Goal: Information Seeking & Learning: Learn about a topic

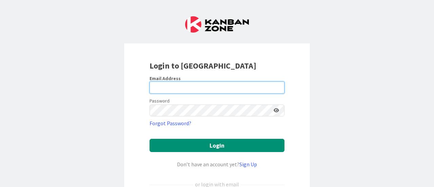
click at [188, 88] on input "email" at bounding box center [216, 87] width 135 height 12
type input "[EMAIL_ADDRESS][DOMAIN_NAME]"
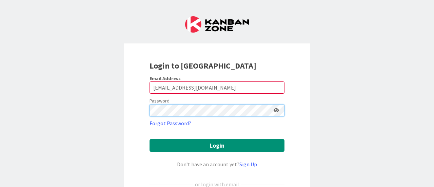
click at [149, 139] on button "Login" at bounding box center [216, 145] width 135 height 13
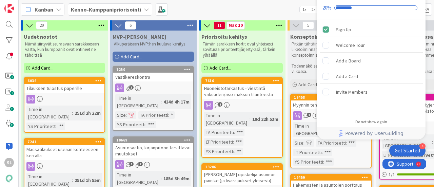
click at [282, 8] on div "Kanban Kenno-Kumppanipriorisointi 1x 2x 3x" at bounding box center [226, 9] width 415 height 19
click at [332, 7] on div "20%" at bounding box center [371, 8] width 98 height 6
click at [323, 9] on div "20%" at bounding box center [326, 8] width 9 height 6
drag, startPoint x: 274, startPoint y: 6, endPoint x: 132, endPoint y: 4, distance: 141.7
click at [271, 5] on div "Kanban Kenno-Kumppanipriorisointi 1x 2x 3x" at bounding box center [226, 9] width 415 height 19
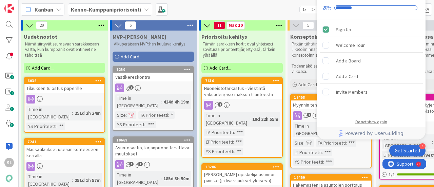
click at [380, 122] on div "Do not show again" at bounding box center [371, 121] width 32 height 5
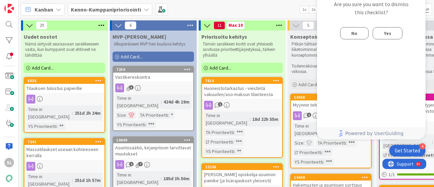
click at [351, 35] on button "No" at bounding box center [354, 33] width 28 height 12
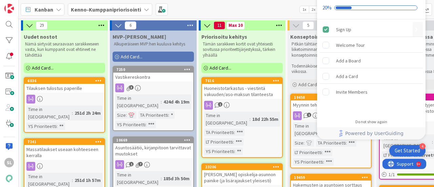
click at [328, 29] on icon "Sign Up is complete." at bounding box center [326, 29] width 6 height 6
click at [326, 28] on icon "Sign Up is complete." at bounding box center [326, 29] width 6 height 6
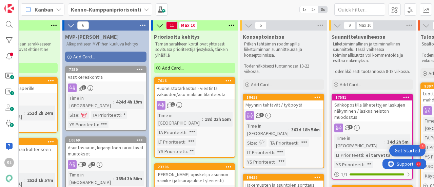
scroll to position [0, 54]
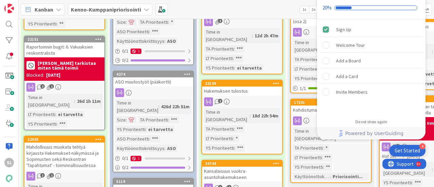
scroll to position [34, 0]
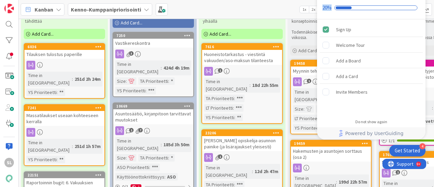
click at [415, 2] on div "Onboarding Checklist 20%" at bounding box center [371, 2] width 108 height 34
click at [329, 8] on div "20%" at bounding box center [326, 8] width 9 height 6
click at [326, 9] on div "20%" at bounding box center [326, 8] width 9 height 6
click at [405, 150] on div "Get Started" at bounding box center [407, 150] width 25 height 7
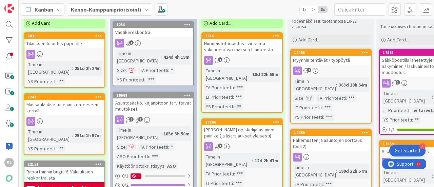
scroll to position [68, 0]
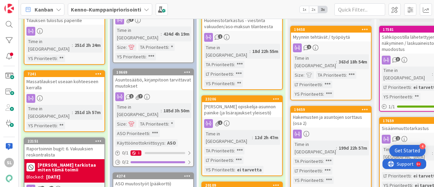
click at [337, 113] on div "Hakemusten ja asuntojen sorttaus (osa 2)" at bounding box center [331, 120] width 80 height 15
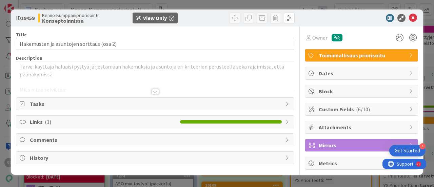
click at [155, 89] on div at bounding box center [155, 91] width 7 height 5
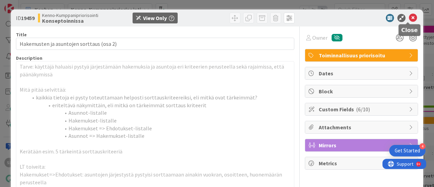
drag, startPoint x: 409, startPoint y: 17, endPoint x: 409, endPoint y: 26, distance: 9.8
click at [409, 17] on icon at bounding box center [413, 18] width 8 height 8
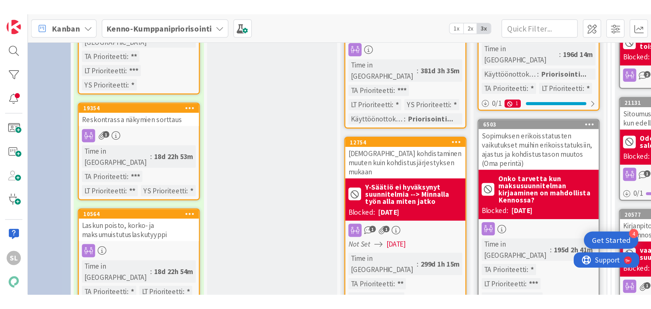
scroll to position [644, 149]
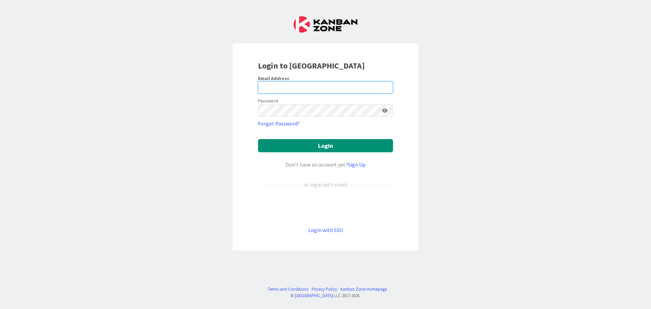
click at [299, 84] on input "email" at bounding box center [325, 87] width 135 height 12
type input "[EMAIL_ADDRESS][DOMAIN_NAME]"
click at [258, 139] on button "Login" at bounding box center [325, 145] width 135 height 13
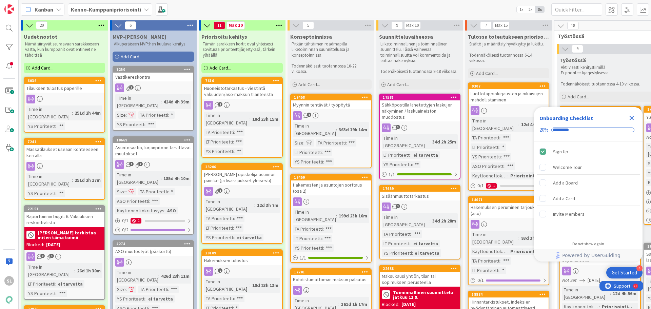
click at [631, 118] on icon "Close Checklist" at bounding box center [631, 118] width 4 height 4
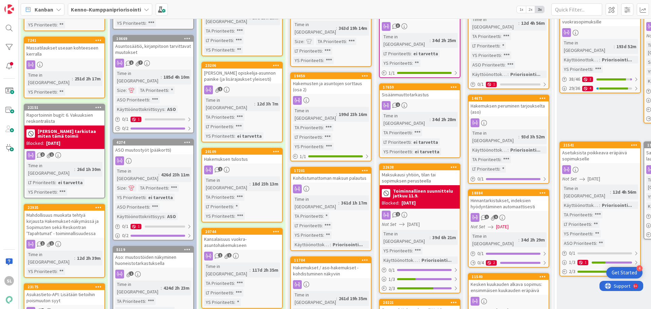
scroll to position [102, 0]
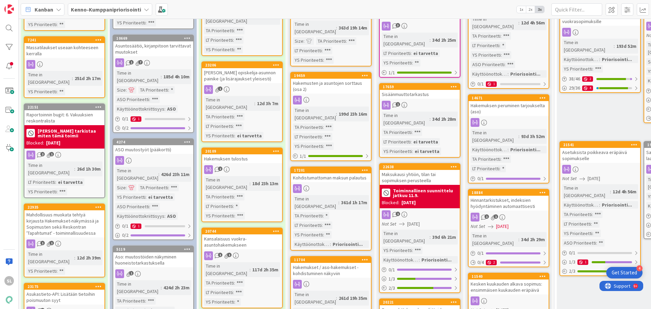
click at [70, 210] on div "Mahdollisuus muokata tehtyä kirjausta Hakemukset-näkymässä ja Sopimusten sekä R…" at bounding box center [64, 223] width 80 height 27
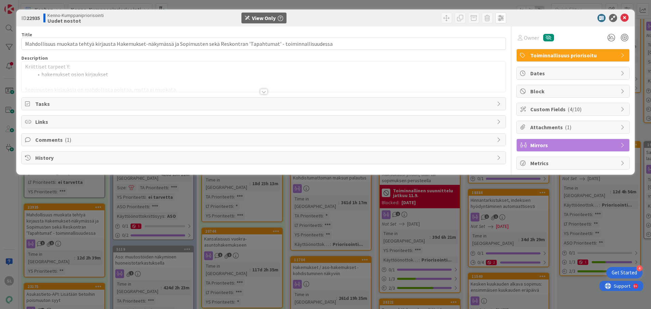
click at [259, 89] on div at bounding box center [264, 83] width 484 height 17
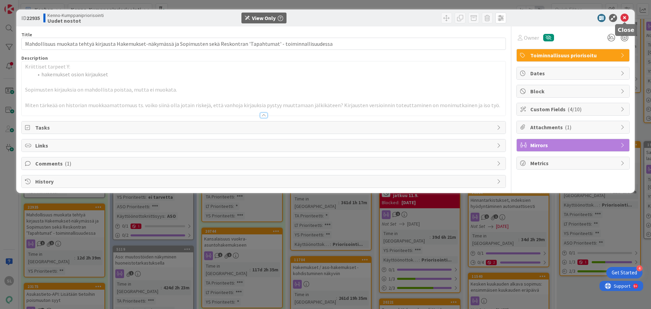
click at [624, 17] on icon at bounding box center [624, 18] width 8 height 8
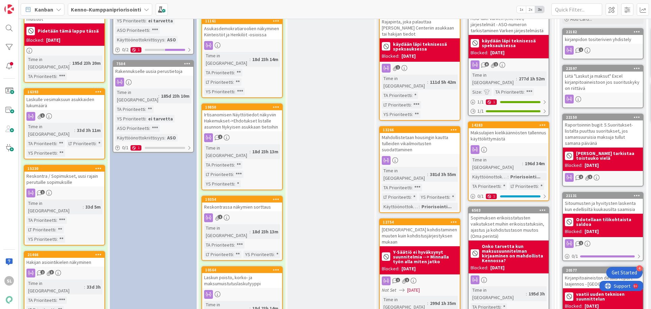
scroll to position [542, 0]
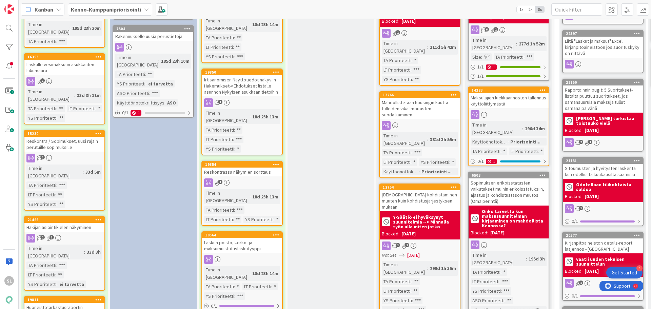
click at [68, 223] on div "Hakijan asiointikielen näkyminen" at bounding box center [64, 227] width 80 height 9
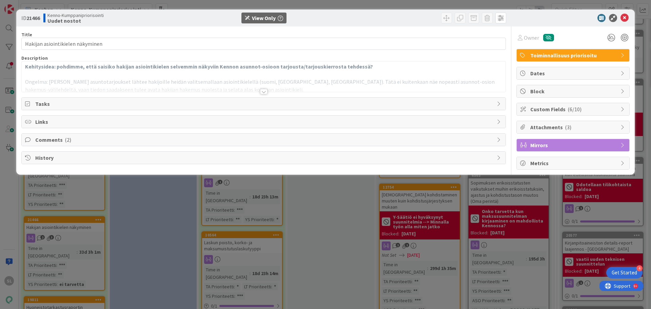
click at [266, 88] on div at bounding box center [264, 83] width 484 height 17
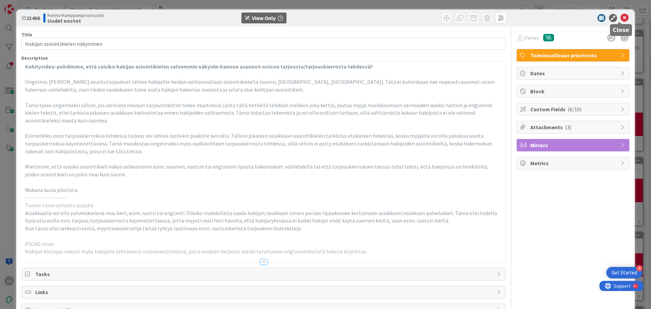
click at [620, 19] on icon at bounding box center [624, 18] width 8 height 8
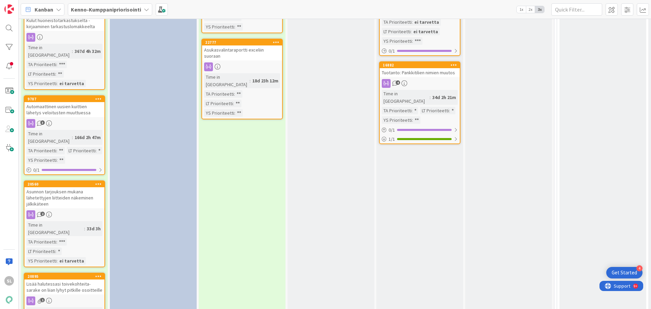
scroll to position [983, 0]
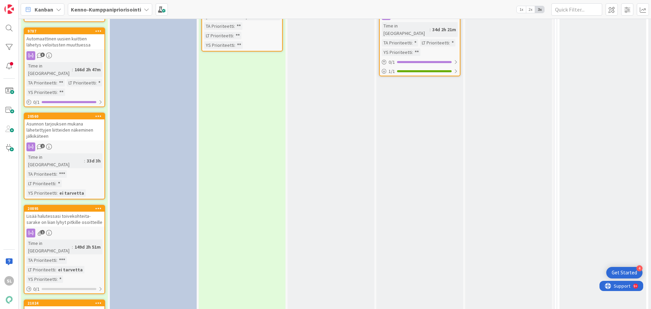
click at [59, 306] on div "Hakemuksen rajapinta (Hakemukset ja hakijat)" at bounding box center [64, 313] width 80 height 15
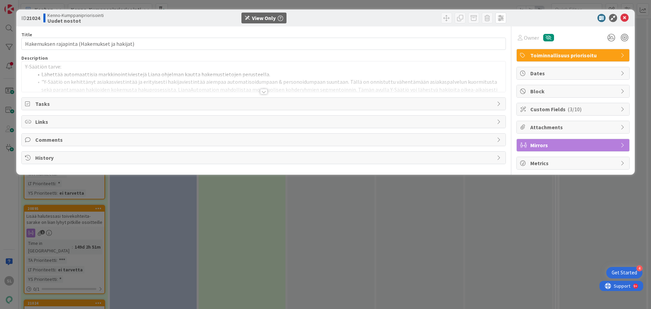
click at [263, 94] on div at bounding box center [263, 91] width 7 height 5
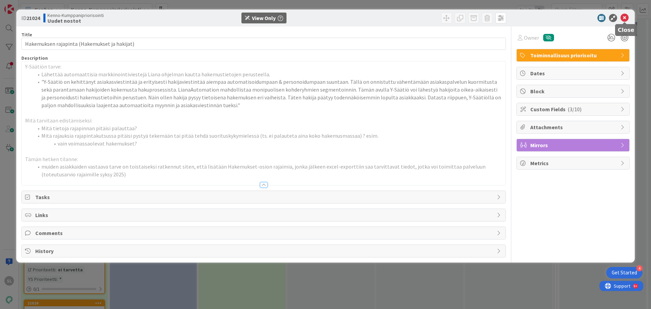
click at [622, 16] on icon at bounding box center [624, 18] width 8 height 8
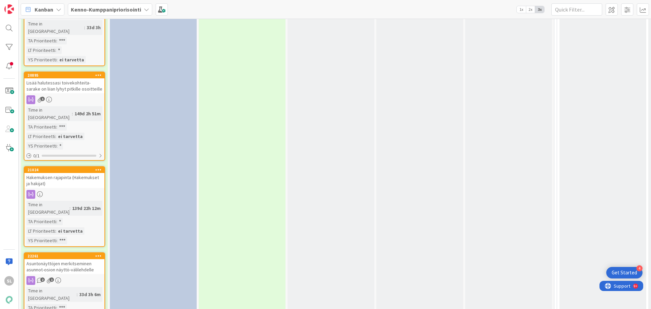
scroll to position [1119, 0]
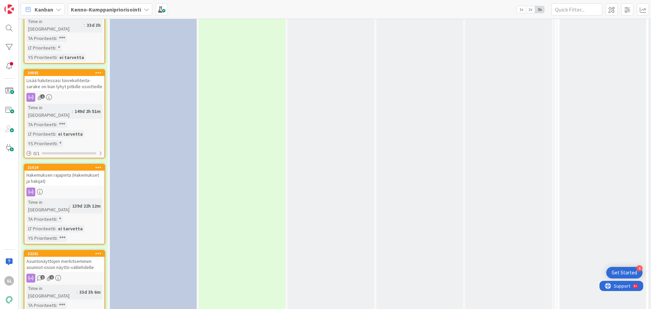
click at [80, 257] on div "Asuntonäyttöjen merkitseminen asunnot-osion näyttö-välilehdelle" at bounding box center [64, 264] width 80 height 15
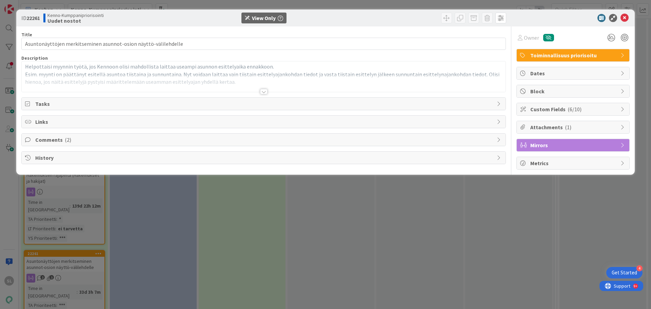
click at [263, 91] on div at bounding box center [263, 91] width 7 height 5
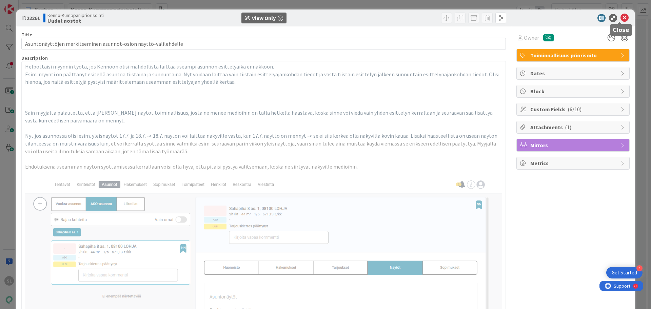
drag, startPoint x: 621, startPoint y: 15, endPoint x: 234, endPoint y: 100, distance: 396.0
click at [620, 15] on icon at bounding box center [624, 18] width 8 height 8
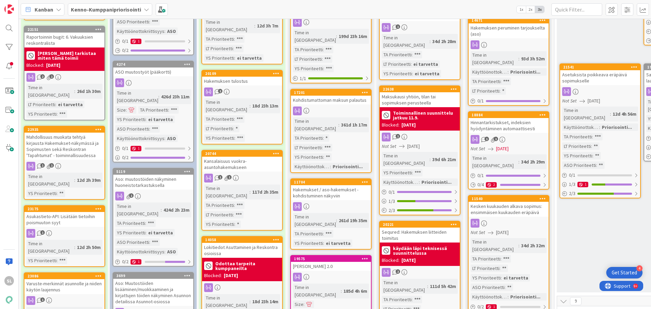
scroll to position [237, 0]
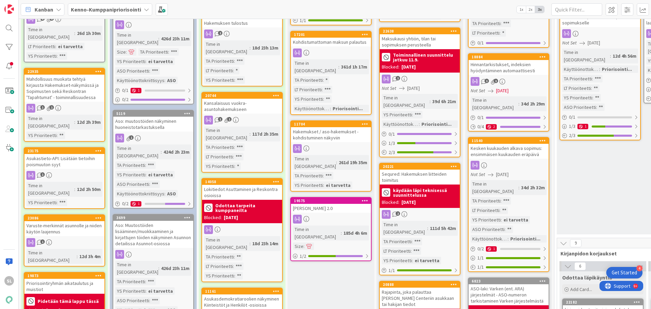
click at [68, 221] on div "Varuste-merkinnät asunnolle ja niiden käytön laajennus" at bounding box center [64, 228] width 80 height 15
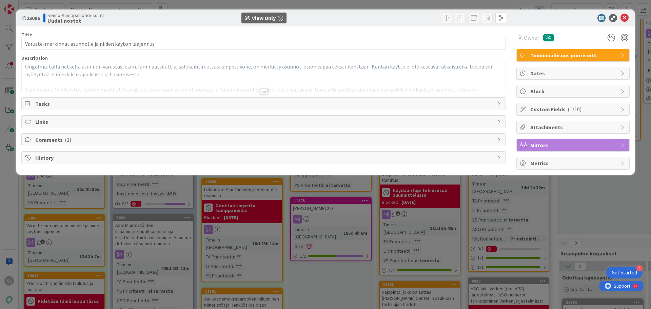
click at [265, 91] on div at bounding box center [263, 91] width 7 height 5
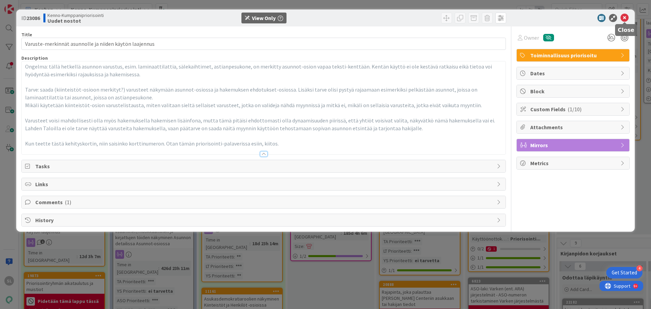
click at [623, 20] on icon at bounding box center [624, 18] width 8 height 8
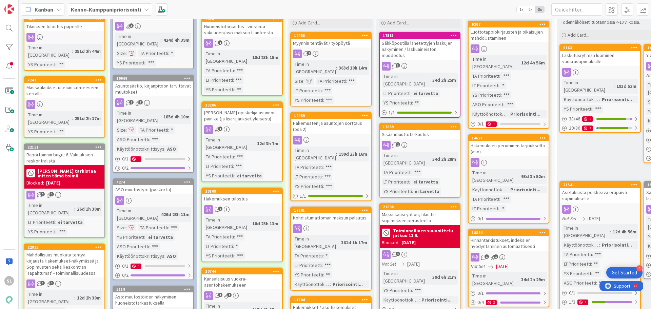
scroll to position [68, 0]
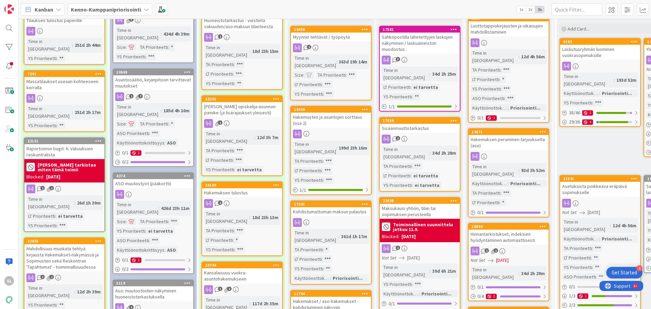
click at [232, 188] on div "Hakemuksen tulostus" at bounding box center [242, 192] width 80 height 9
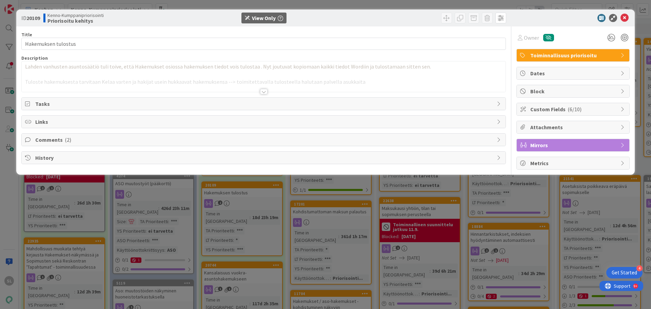
click at [264, 97] on div "Tasks" at bounding box center [263, 103] width 484 height 13
click at [261, 91] on div at bounding box center [263, 91] width 7 height 5
click at [623, 20] on icon at bounding box center [624, 18] width 8 height 8
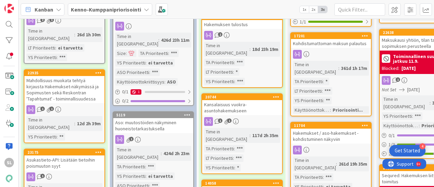
scroll to position [237, 0]
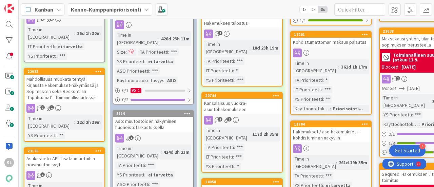
click at [242, 99] on div "Kansalaisuus vuokra-asuntohakemukseen" at bounding box center [242, 106] width 80 height 15
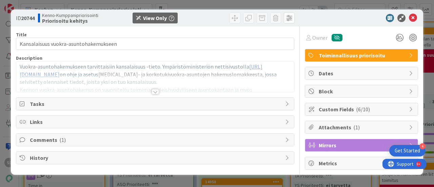
click at [156, 91] on div at bounding box center [155, 91] width 7 height 5
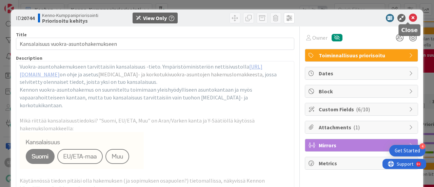
click at [409, 15] on icon at bounding box center [413, 18] width 8 height 8
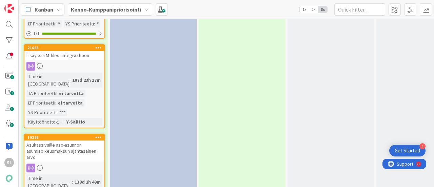
scroll to position [2000, 0]
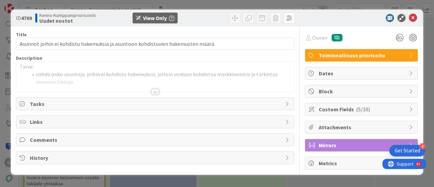
click at [153, 91] on div at bounding box center [155, 91] width 7 height 5
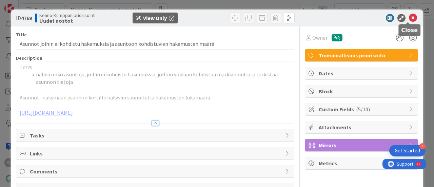
click at [409, 16] on icon at bounding box center [413, 18] width 8 height 8
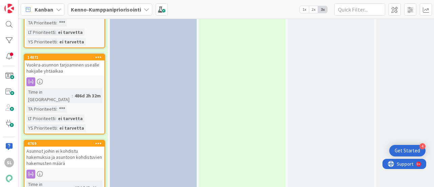
scroll to position [2115, 0]
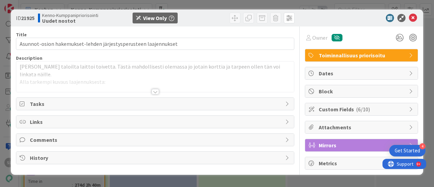
click at [154, 91] on div at bounding box center [155, 91] width 7 height 5
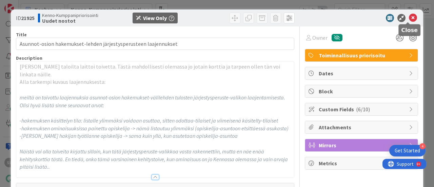
click at [409, 17] on icon at bounding box center [413, 18] width 8 height 8
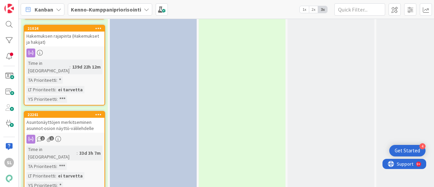
scroll to position [1322, 0]
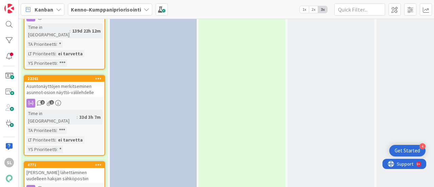
click at [56, 168] on div "[PERSON_NAME] lähettäminen uudelleen hakijan sähköpostiin" at bounding box center [64, 175] width 80 height 15
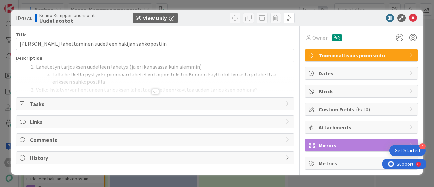
click at [155, 90] on div at bounding box center [155, 91] width 7 height 5
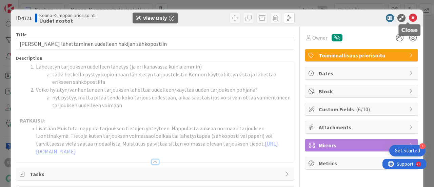
click at [409, 18] on icon at bounding box center [413, 18] width 8 height 8
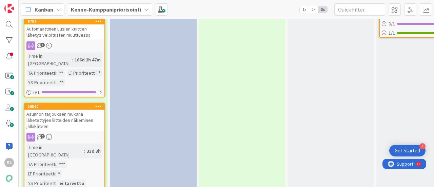
scroll to position [991, 0]
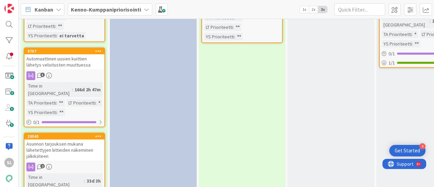
click at [82, 139] on div "Asunnon tarjouksen mukana lähetettyjen liitteiden näkeminen jälkikäteen" at bounding box center [64, 149] width 80 height 21
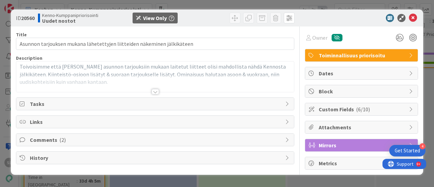
click at [152, 87] on div at bounding box center [155, 83] width 278 height 17
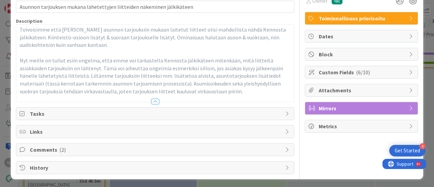
scroll to position [37, 0]
click at [112, 146] on span "Comments ( 2 )" at bounding box center [156, 149] width 252 height 8
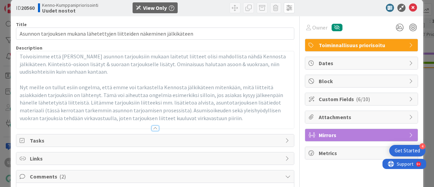
scroll to position [0, 0]
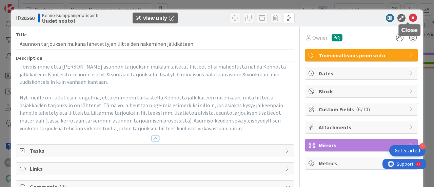
click at [409, 18] on icon at bounding box center [413, 18] width 8 height 8
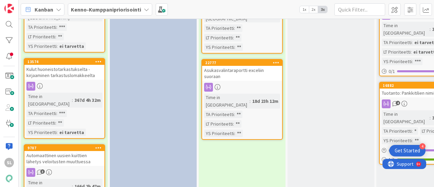
scroll to position [958, 0]
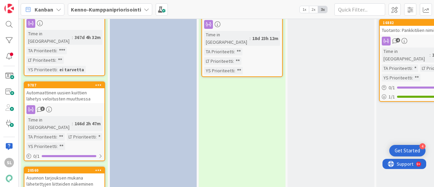
click at [77, 173] on div "Asunnon tarjouksen mukana lähetettyjen liitteiden näkeminen jälkikäteen" at bounding box center [64, 183] width 80 height 21
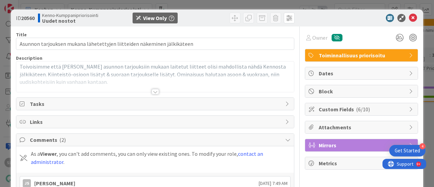
click at [152, 90] on div at bounding box center [155, 91] width 7 height 5
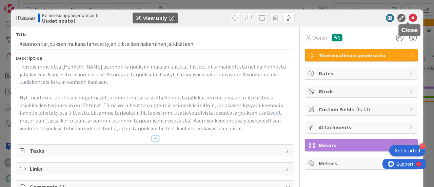
click at [409, 20] on icon at bounding box center [413, 18] width 8 height 8
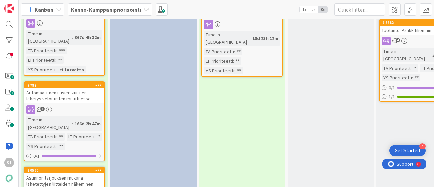
click at [72, 173] on div "Asunnon tarjouksen mukana lähetettyjen liitteiden näkeminen jälkikäteen" at bounding box center [64, 183] width 80 height 21
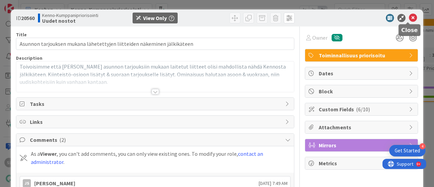
click at [410, 18] on icon at bounding box center [413, 18] width 8 height 8
